Goal: Navigation & Orientation: Find specific page/section

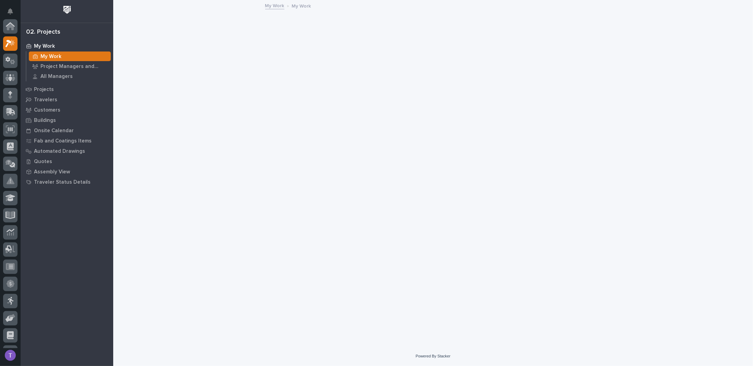
scroll to position [17, 0]
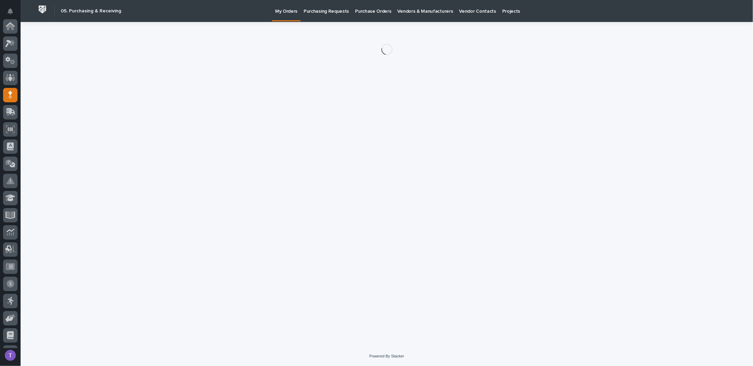
scroll to position [69, 0]
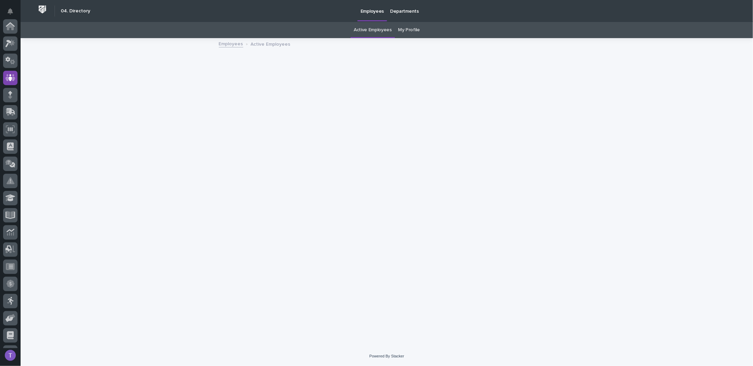
scroll to position [51, 0]
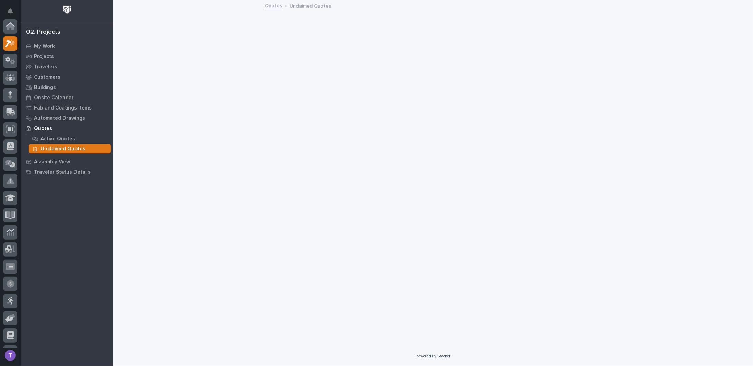
scroll to position [17, 0]
